Goal: Task Accomplishment & Management: Use online tool/utility

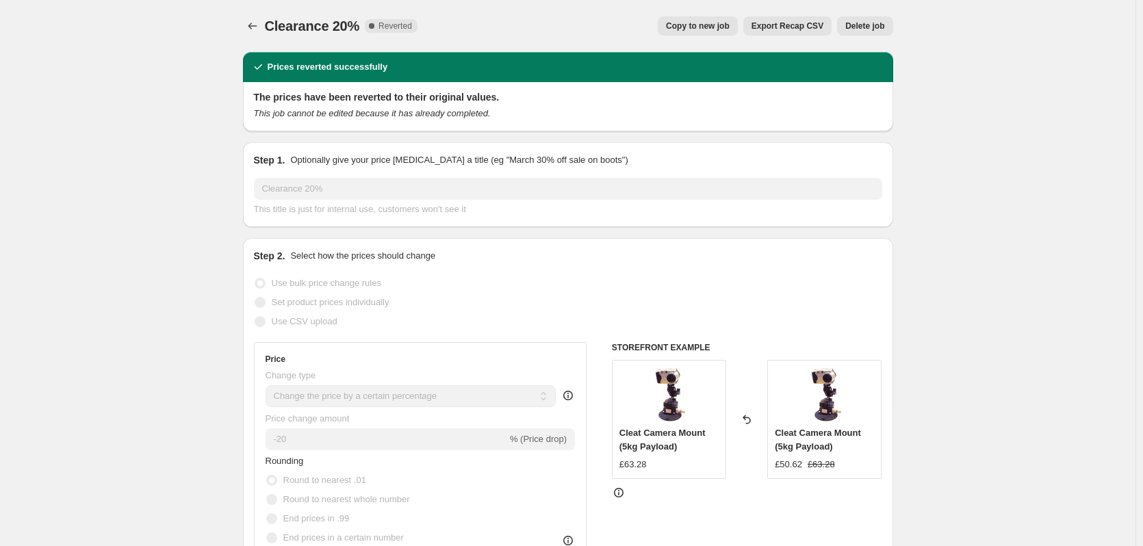
select select "percentage"
select select "collection"
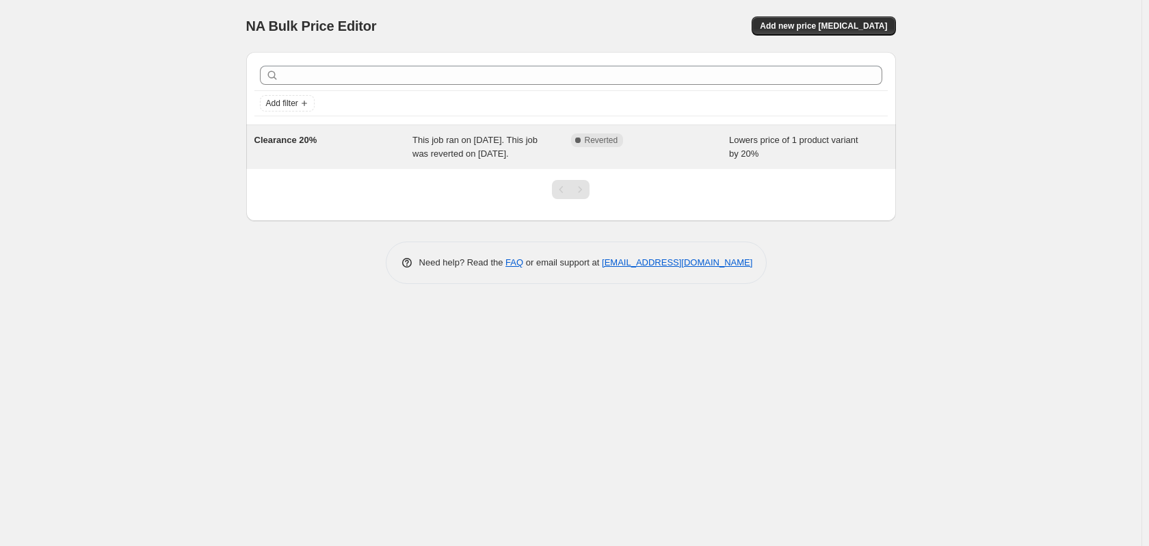
click at [692, 146] on div "Complete Reverted" at bounding box center [640, 140] width 138 height 14
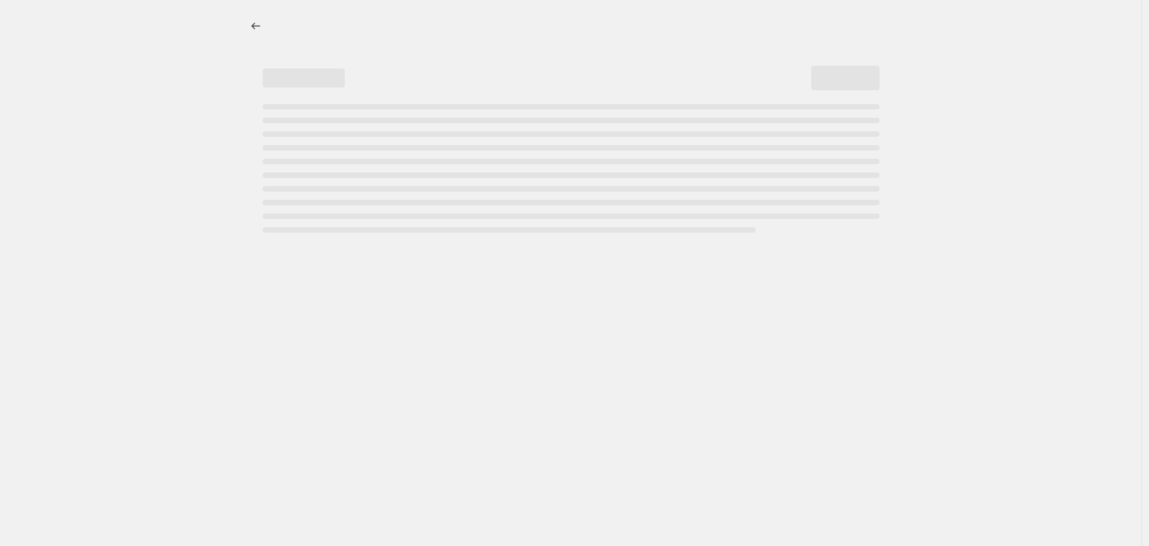
select select "percentage"
select select "collection"
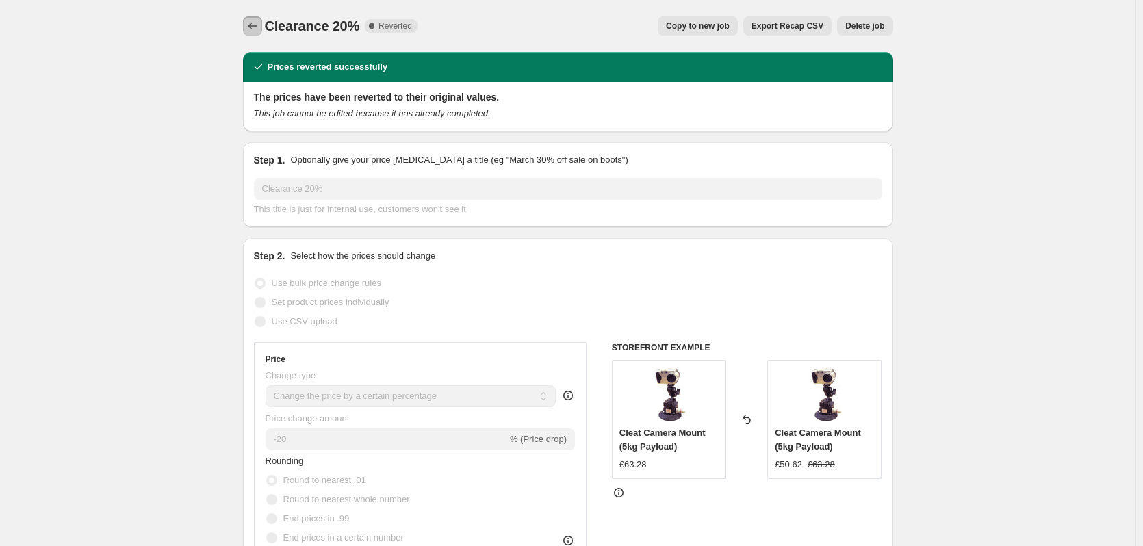
click at [262, 22] on button "Price change jobs" at bounding box center [252, 25] width 19 height 19
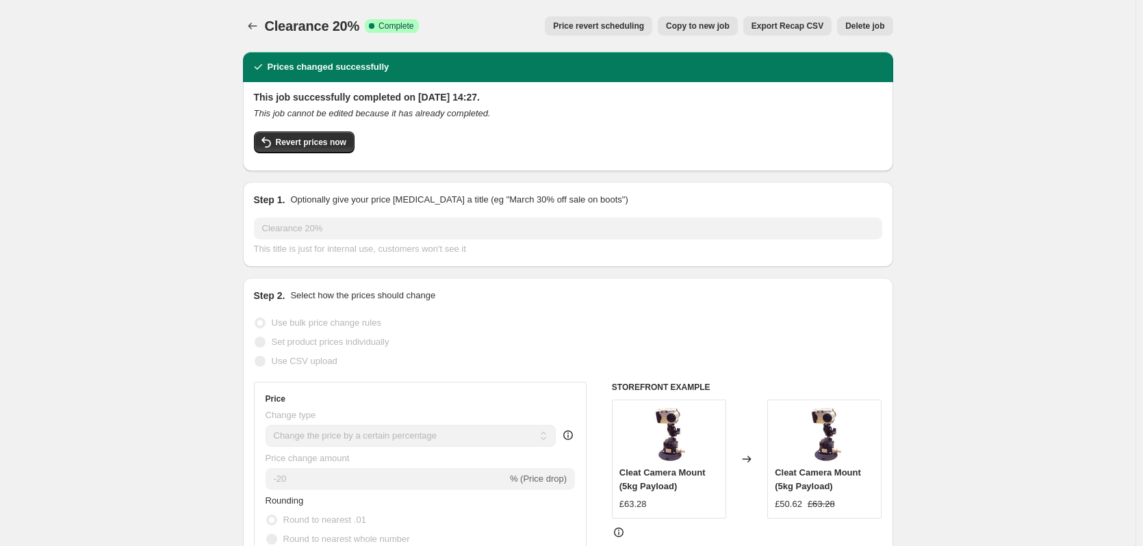
select select "percentage"
select select "collection"
